Goal: Task Accomplishment & Management: Manage account settings

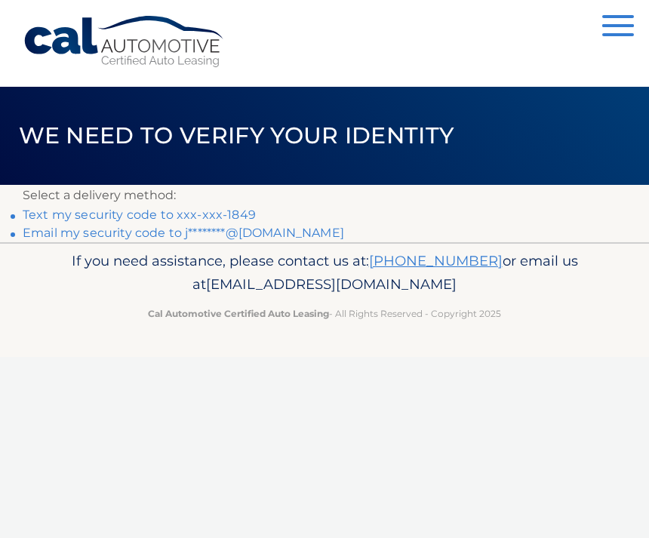
click at [206, 209] on link "Text my security code to xxx-xxx-1849" at bounding box center [139, 214] width 233 height 14
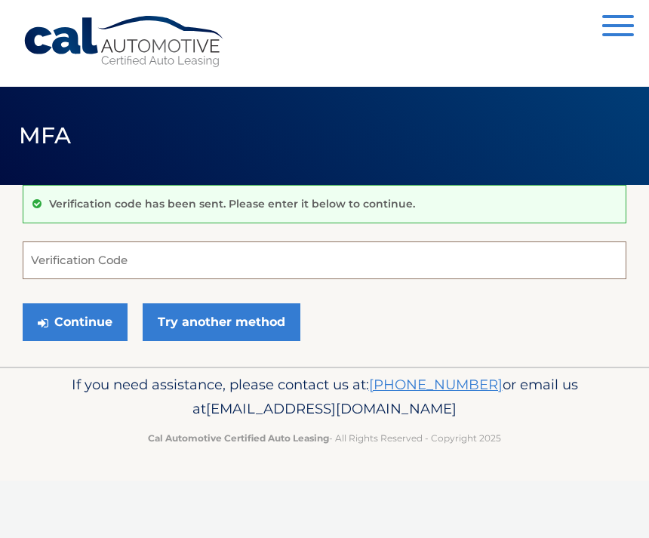
click at [186, 276] on input "Verification Code" at bounding box center [324, 260] width 603 height 38
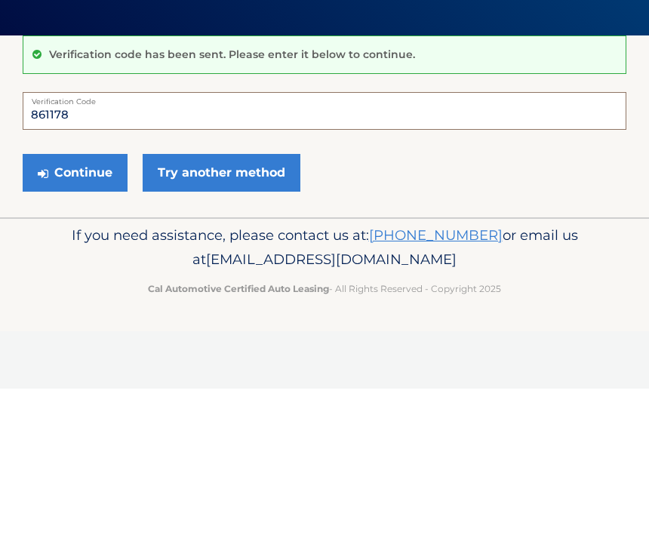
type input "861178"
click at [72, 303] on button "Continue" at bounding box center [75, 322] width 105 height 38
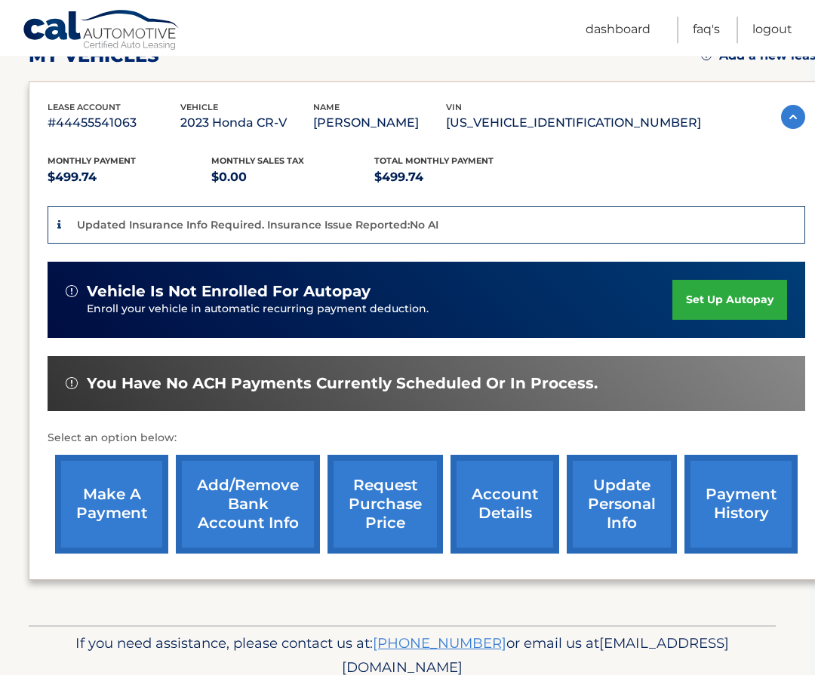
scroll to position [230, 6]
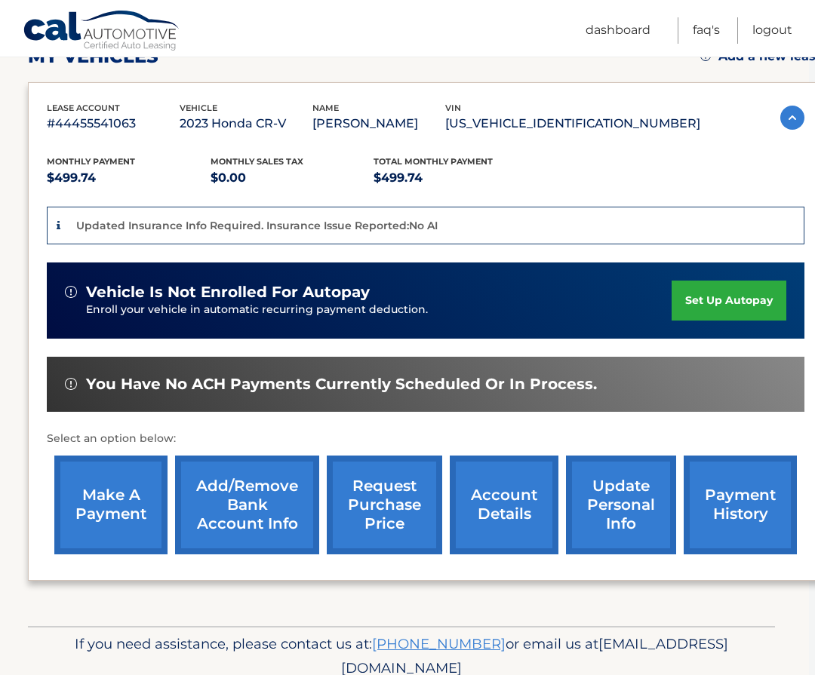
click at [119, 502] on link "make a payment" at bounding box center [110, 505] width 113 height 99
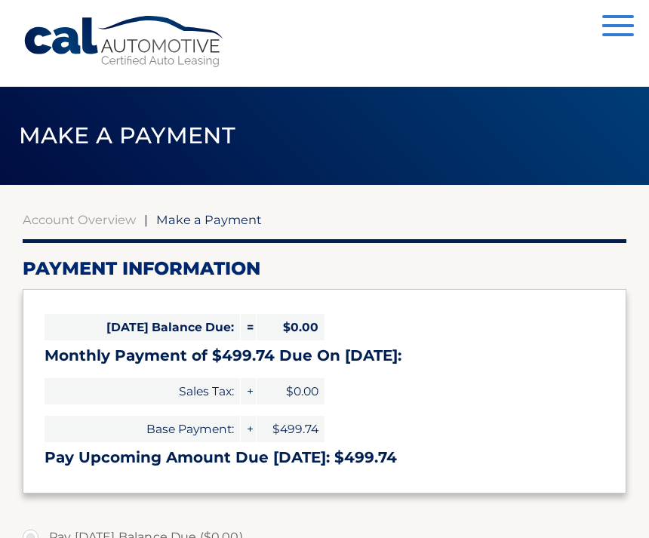
select select "NjM3NjgzZGMtZmQ3NS00NjJmLTk0OWItMjhmNmQyZDA0N2Vi"
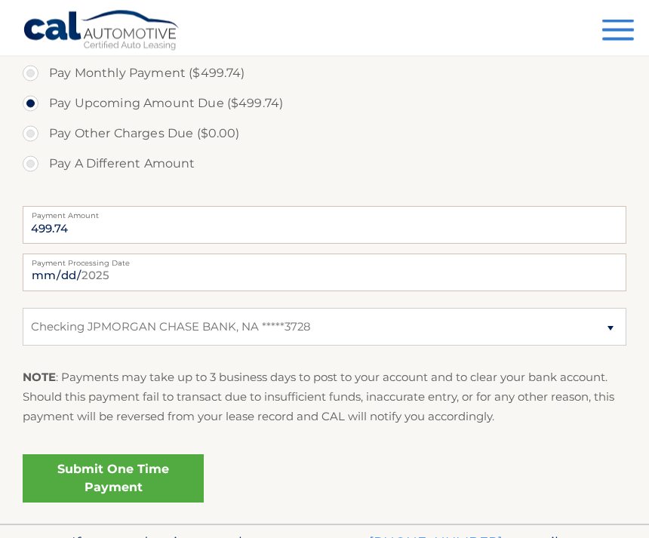
scroll to position [542, 0]
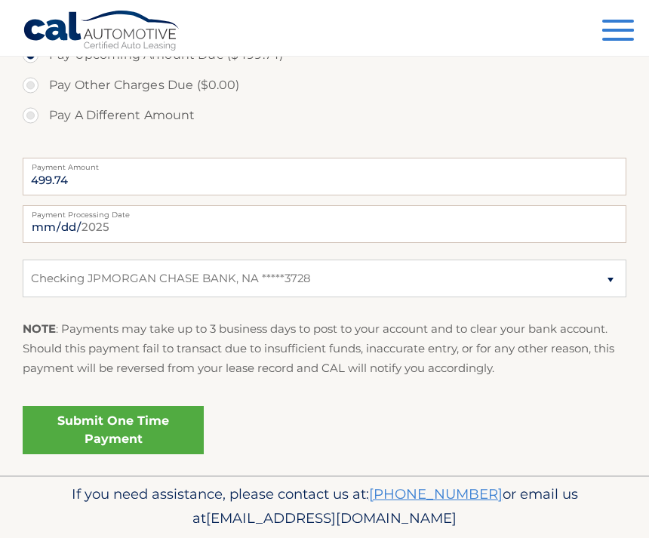
click at [156, 425] on link "Submit One Time Payment" at bounding box center [113, 430] width 181 height 48
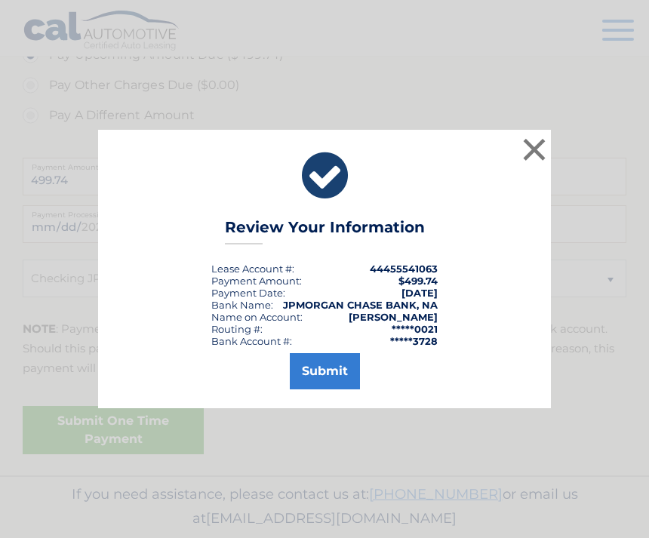
click at [336, 387] on button "Submit" at bounding box center [325, 371] width 70 height 36
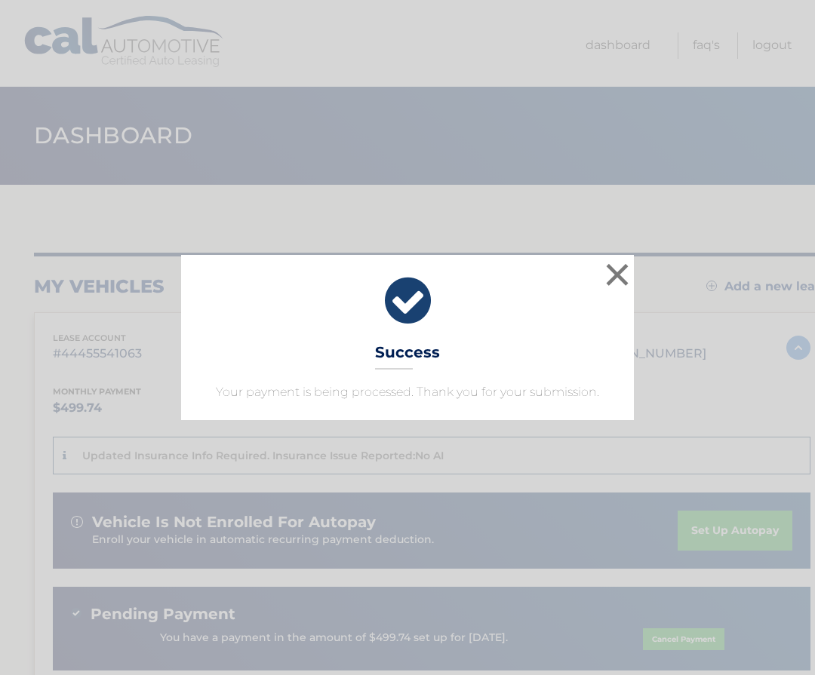
click at [618, 273] on button "×" at bounding box center [617, 274] width 30 height 30
